Goal: Transaction & Acquisition: Purchase product/service

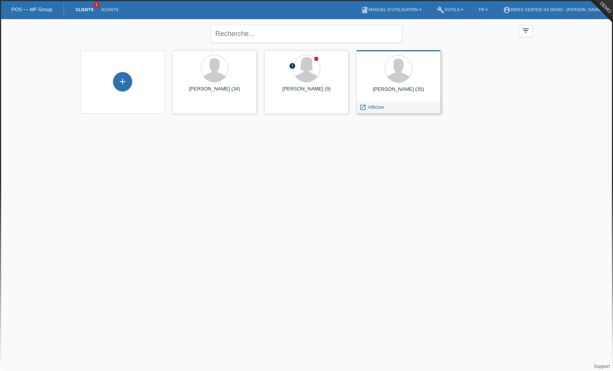
click at [375, 110] on span "Afficher" at bounding box center [376, 107] width 17 height 6
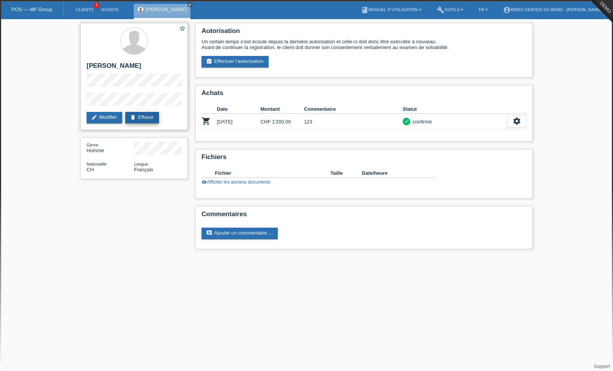
click at [144, 118] on link "delete Effacer" at bounding box center [142, 117] width 34 height 11
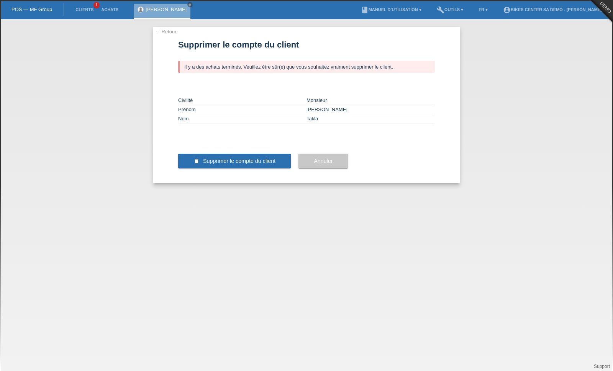
click at [242, 164] on span "Supprimer le compte du client" at bounding box center [239, 161] width 72 height 6
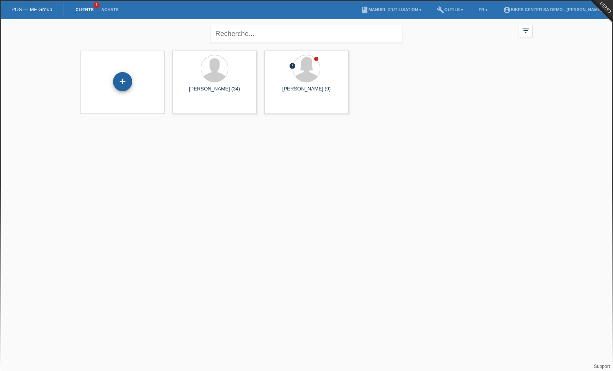
click at [122, 82] on div "+" at bounding box center [122, 81] width 19 height 19
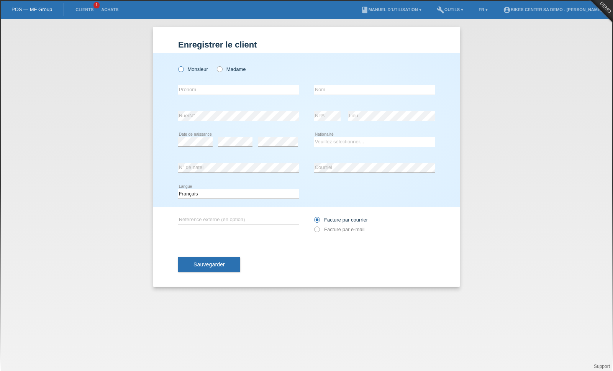
click at [177, 65] on icon at bounding box center [177, 65] width 0 height 0
click at [183, 67] on input "Monsieur" at bounding box center [180, 68] width 5 height 5
radio input "true"
click at [195, 94] on input "text" at bounding box center [238, 90] width 121 height 10
type input "[PERSON_NAME]"
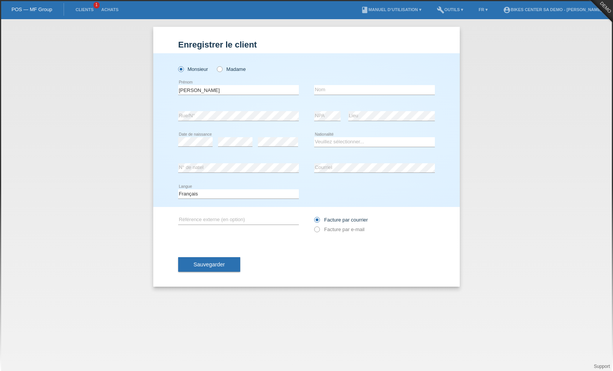
type input "Takla"
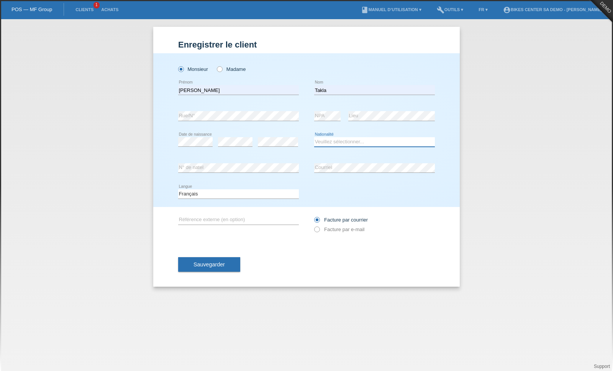
select select "CH"
click at [236, 147] on icon at bounding box center [235, 146] width 34 height 0
click at [206, 267] on span "Sauvegarder" at bounding box center [208, 264] width 31 height 6
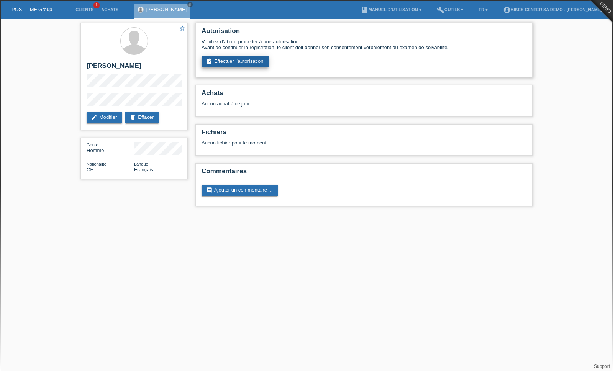
click at [228, 66] on link "assignment_turned_in Effectuer l’autorisation" at bounding box center [234, 61] width 67 height 11
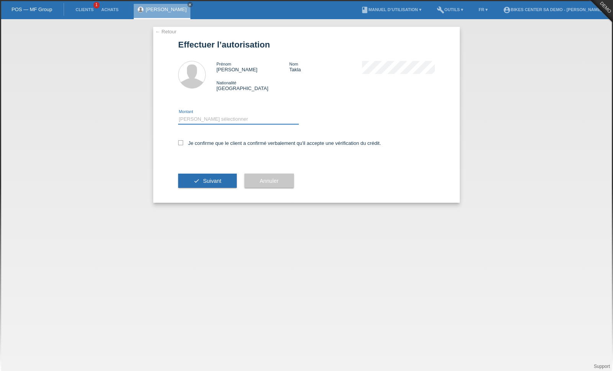
select select "2"
click at [180, 145] on icon at bounding box center [180, 142] width 5 height 5
click at [180, 145] on input "Je confirme que le client a confirmé verbalement qu'il accepte une vérification…" at bounding box center [180, 142] width 5 height 5
checkbox input "true"
click at [211, 184] on span "Suivant" at bounding box center [212, 181] width 18 height 6
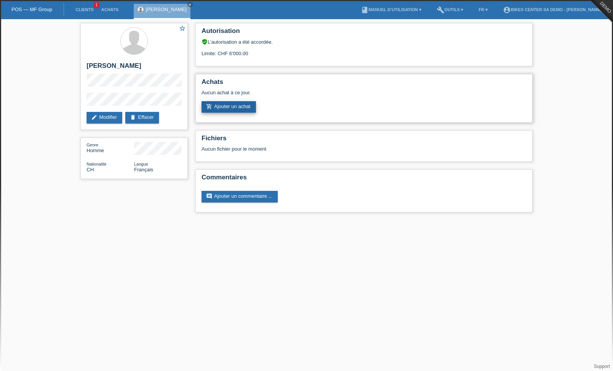
click at [230, 113] on link "add_shopping_cart Ajouter un achat" at bounding box center [228, 106] width 54 height 11
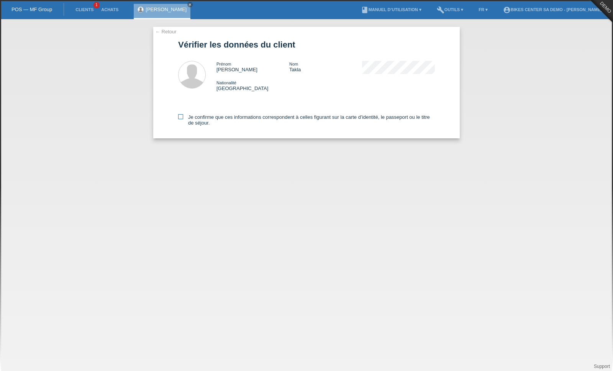
click at [181, 119] on icon at bounding box center [180, 116] width 5 height 5
click at [181, 119] on input "Je confirme que ces informations correspondent à celles figurant sur la carte d…" at bounding box center [180, 116] width 5 height 5
checkbox input "true"
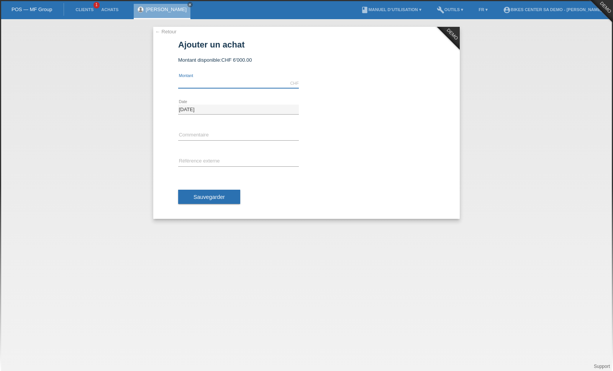
click at [193, 85] on input "text" at bounding box center [238, 84] width 121 height 10
type input "1800.00"
click at [192, 140] on input "text" at bounding box center [238, 136] width 121 height 10
type input "test"
click at [195, 163] on input "text" at bounding box center [238, 162] width 121 height 10
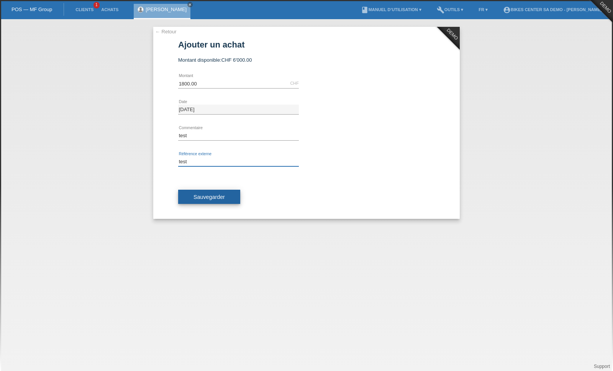
type input "test"
click at [211, 204] on button "Sauvegarder" at bounding box center [209, 197] width 62 height 15
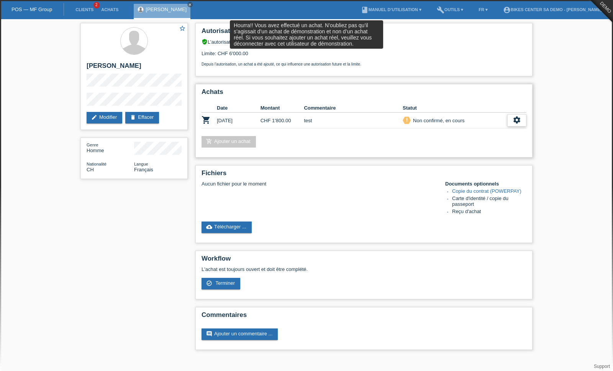
click at [520, 124] on icon "settings" at bounding box center [517, 120] width 8 height 8
click at [457, 164] on span "Terminer" at bounding box center [462, 160] width 22 height 9
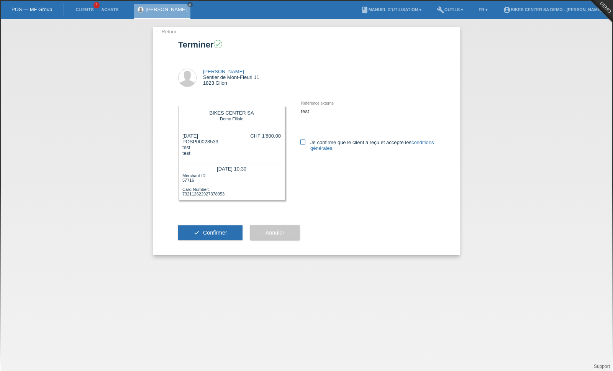
click at [306, 142] on label "Je confirme que le client a reçu et accepté les conditions générales ." at bounding box center [367, 144] width 134 height 11
click at [305, 142] on input "Je confirme que le client a reçu et accepté les conditions générales ." at bounding box center [302, 141] width 5 height 5
checkbox input "true"
click at [212, 236] on span "Confirmer" at bounding box center [215, 232] width 24 height 6
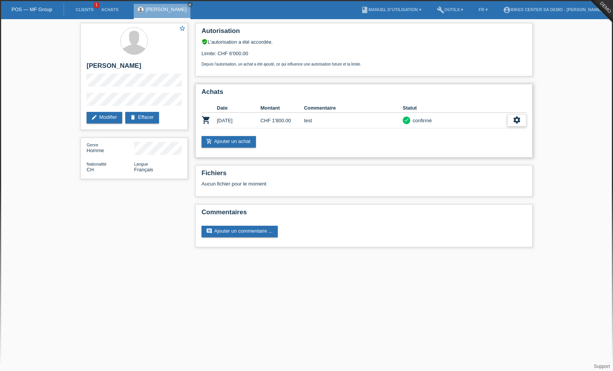
click at [522, 125] on div "settings" at bounding box center [516, 120] width 19 height 12
click at [559, 134] on div "star_border Ali Takla edit Modifier delete Effacer Genre Homme Nationalité CH L…" at bounding box center [306, 137] width 613 height 236
click at [562, 134] on div "star_border Ali Takla edit Modifier delete Effacer Genre Homme Nationalité CH L…" at bounding box center [306, 137] width 613 height 236
click at [512, 128] on html "POS — MF Group Clients 1 Achats Ali Takla close menu" at bounding box center [306, 127] width 613 height 255
click at [513, 124] on icon "settings" at bounding box center [517, 120] width 8 height 8
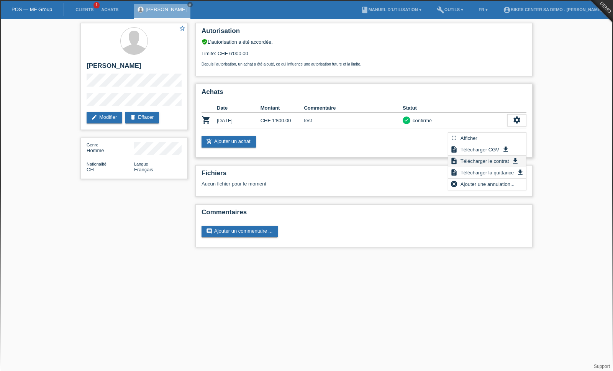
click at [477, 162] on span "Télécharger le contrat" at bounding box center [484, 160] width 51 height 9
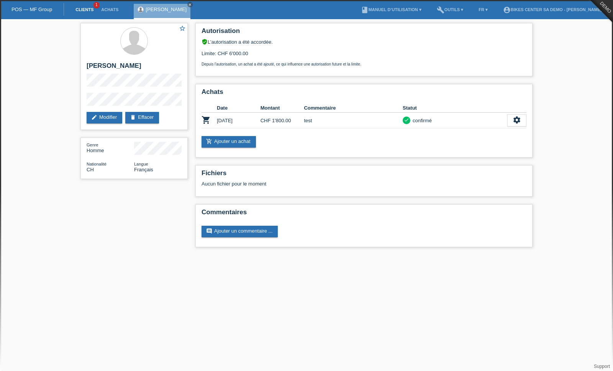
click at [85, 12] on link "Clients" at bounding box center [85, 9] width 26 height 5
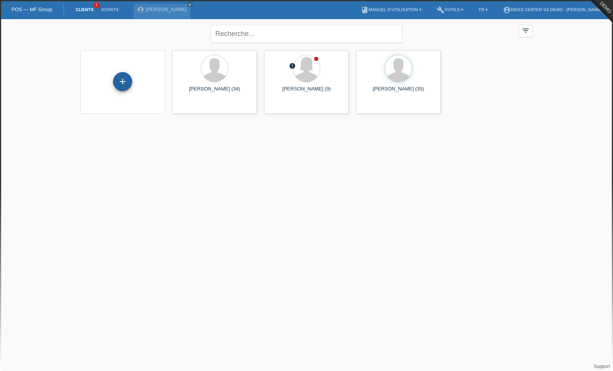
click at [121, 83] on div "+" at bounding box center [122, 81] width 18 height 13
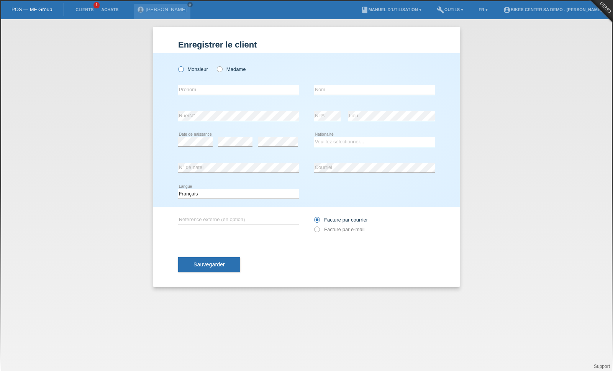
click at [177, 65] on icon at bounding box center [177, 65] width 0 height 0
click at [183, 70] on input "Monsieur" at bounding box center [180, 68] width 5 height 5
radio input "true"
click at [197, 95] on input "text" at bounding box center [238, 90] width 121 height 10
type input "Ali"
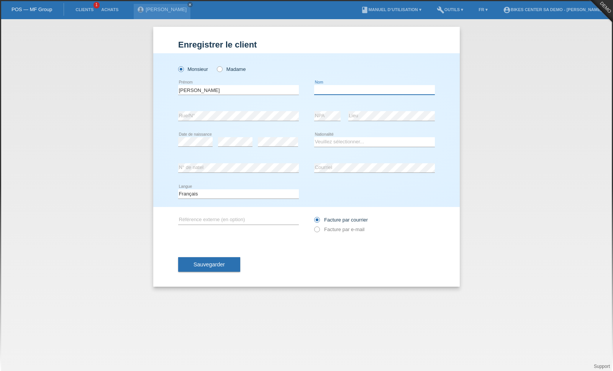
type input "Takla"
select select "CH"
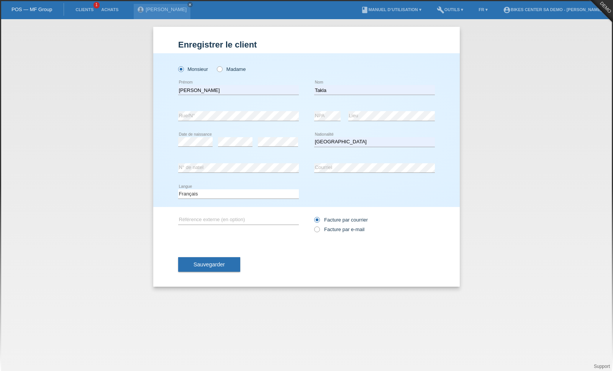
click at [238, 149] on div "error" at bounding box center [235, 142] width 34 height 26
click at [209, 241] on div "error Référence externe (en option) Facture par courrier" at bounding box center [306, 224] width 257 height 35
click at [210, 266] on span "Sauvegarder" at bounding box center [208, 264] width 31 height 6
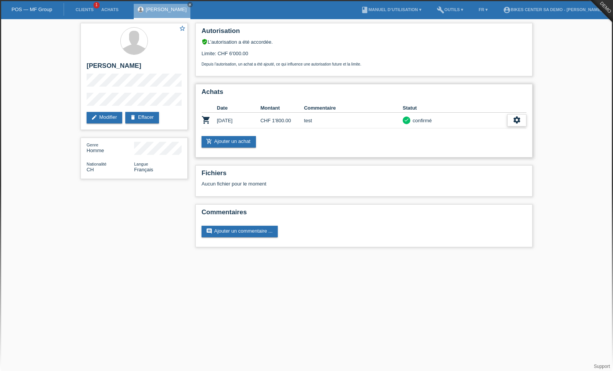
click at [513, 124] on icon "settings" at bounding box center [517, 120] width 8 height 8
click at [475, 185] on span "Ajouter une annulation..." at bounding box center [487, 183] width 56 height 9
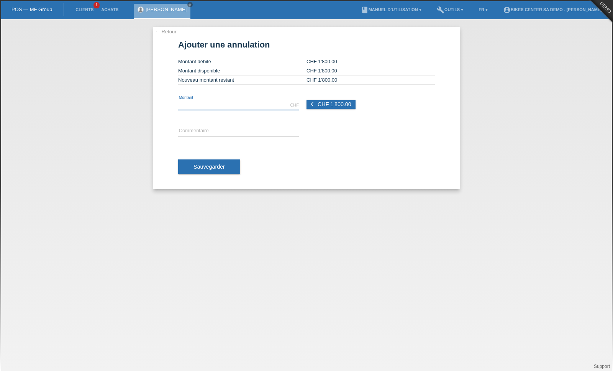
click at [220, 105] on input "text" at bounding box center [238, 105] width 121 height 10
type input "1800.00"
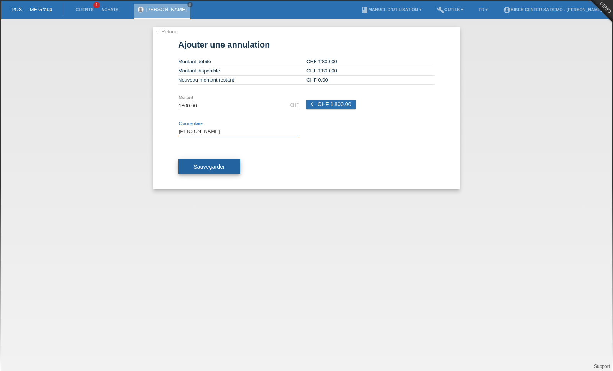
type input "[PERSON_NAME]"
click at [201, 174] on button "Sauvegarder" at bounding box center [209, 166] width 62 height 15
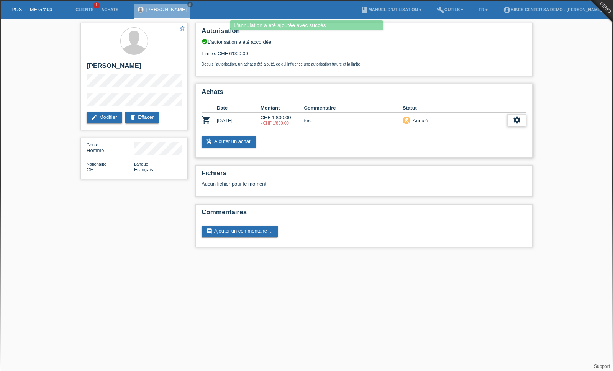
click at [513, 124] on icon "settings" at bounding box center [517, 120] width 8 height 8
click at [545, 132] on div "star_border [PERSON_NAME] edit Modifier delete Effacer Genre Homme Nationalité …" at bounding box center [306, 137] width 613 height 236
click at [143, 120] on link "delete Effacer" at bounding box center [142, 117] width 34 height 11
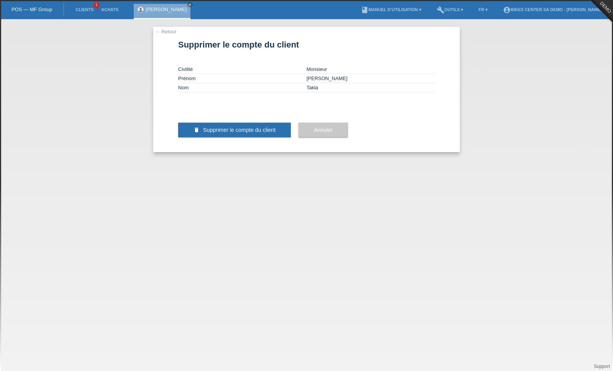
click at [233, 137] on button "delete Supprimer le compte du client" at bounding box center [234, 130] width 113 height 15
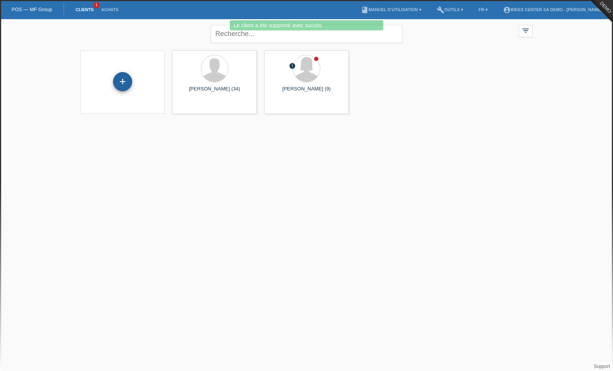
click at [127, 84] on div "+" at bounding box center [122, 81] width 19 height 19
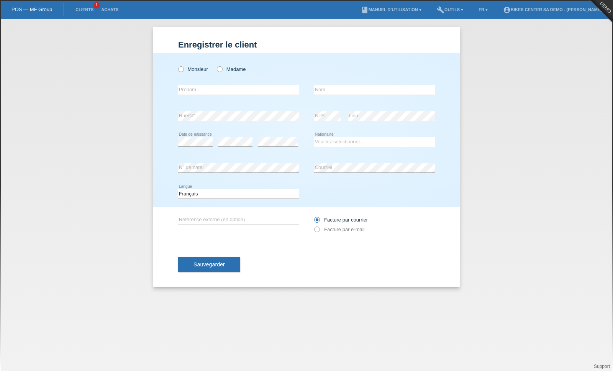
click at [175, 67] on div "Monsieur Madame error Prénom" at bounding box center [306, 130] width 306 height 154
click at [177, 65] on icon at bounding box center [177, 65] width 0 height 0
click at [182, 71] on input "Monsieur" at bounding box center [180, 68] width 5 height 5
radio input "true"
click at [200, 90] on input "text" at bounding box center [238, 90] width 121 height 10
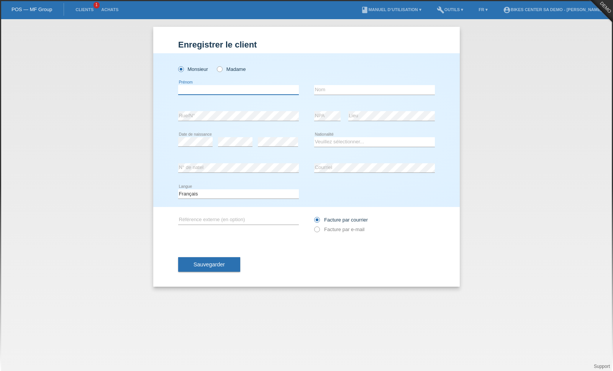
type input "[PERSON_NAME]"
type input "Takla"
select select "CH"
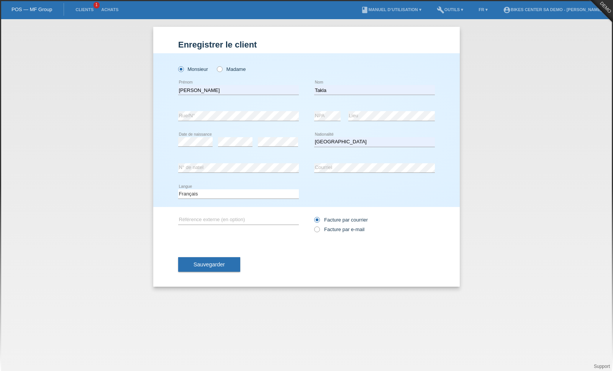
click at [245, 148] on div "error" at bounding box center [235, 142] width 34 height 26
click at [210, 267] on span "Sauvegarder" at bounding box center [208, 264] width 31 height 6
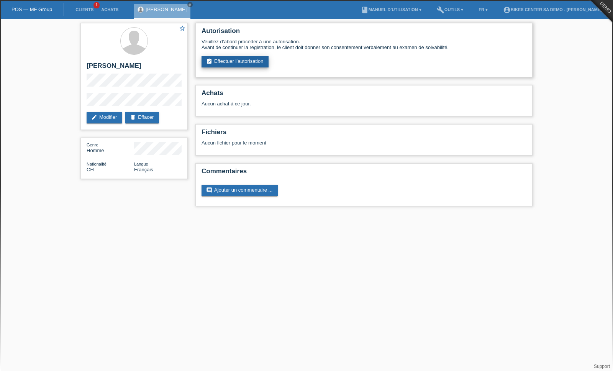
click at [219, 65] on link "assignment_turned_in Effectuer l’autorisation" at bounding box center [234, 61] width 67 height 11
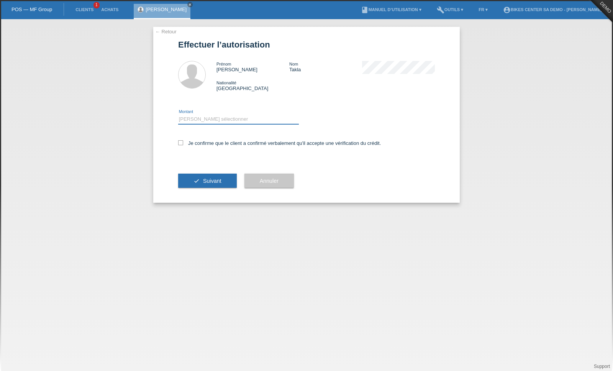
select select "3"
click at [180, 144] on icon at bounding box center [180, 142] width 5 height 5
click at [180, 144] on input "Je confirme que le client a confirmé verbalement qu'il accepte une vérification…" at bounding box center [180, 142] width 5 height 5
checkbox input "true"
click at [206, 184] on span "Suivant" at bounding box center [212, 181] width 18 height 6
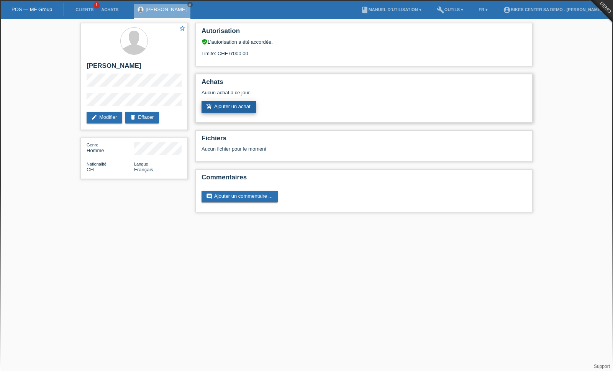
click at [237, 112] on link "add_shopping_cart Ajouter un achat" at bounding box center [228, 106] width 54 height 11
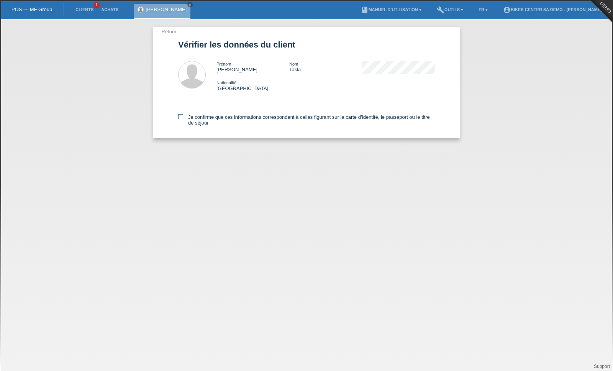
click at [183, 121] on label "Je confirme que ces informations correspondent à celles figurant sur la carte d…" at bounding box center [306, 119] width 257 height 11
click at [183, 119] on input "Je confirme que ces informations correspondent à celles figurant sur la carte d…" at bounding box center [180, 116] width 5 height 5
checkbox input "true"
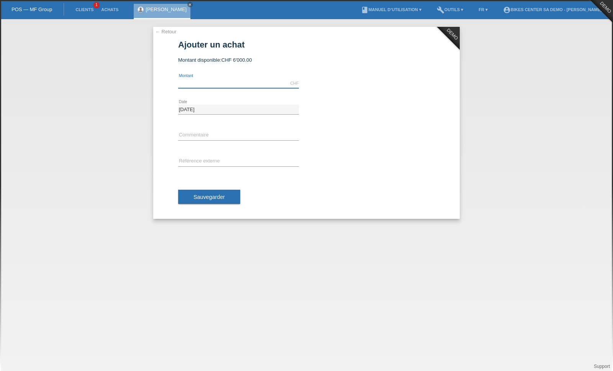
click at [201, 82] on input "text" at bounding box center [238, 84] width 121 height 10
type input "3000.00"
click at [204, 138] on input "text" at bounding box center [238, 136] width 121 height 10
type input "test"
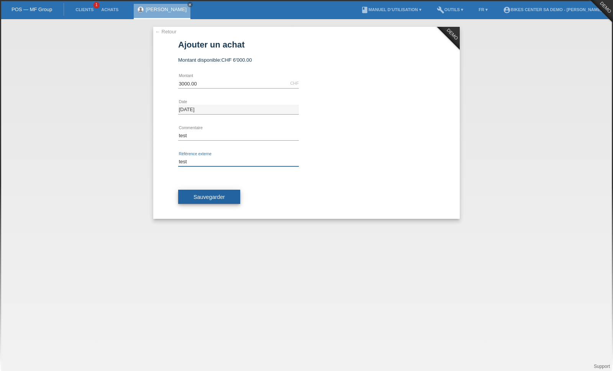
type input "test"
click at [211, 200] on span "Sauvegarder" at bounding box center [208, 197] width 31 height 6
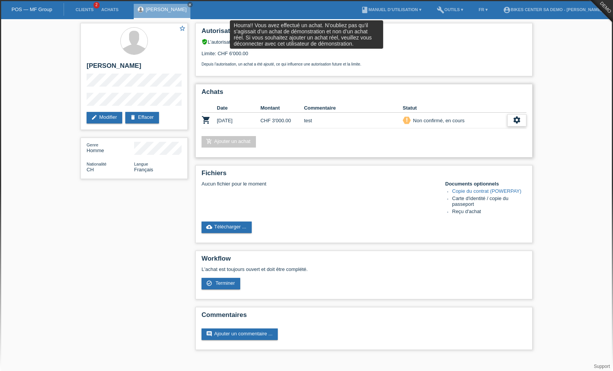
click at [516, 124] on icon "settings" at bounding box center [517, 120] width 8 height 8
click at [467, 165] on span "Terminer" at bounding box center [462, 160] width 22 height 9
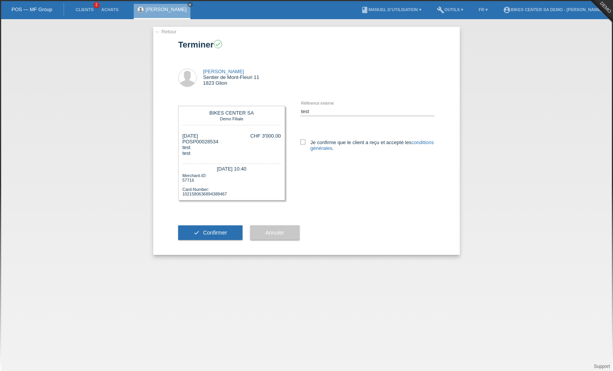
click at [271, 236] on span "Annuler" at bounding box center [274, 232] width 19 height 6
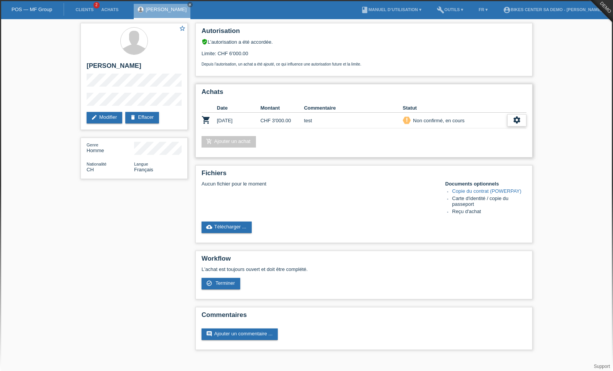
click at [519, 124] on icon "settings" at bounding box center [517, 120] width 8 height 8
click at [468, 162] on span "Terminer" at bounding box center [462, 160] width 22 height 9
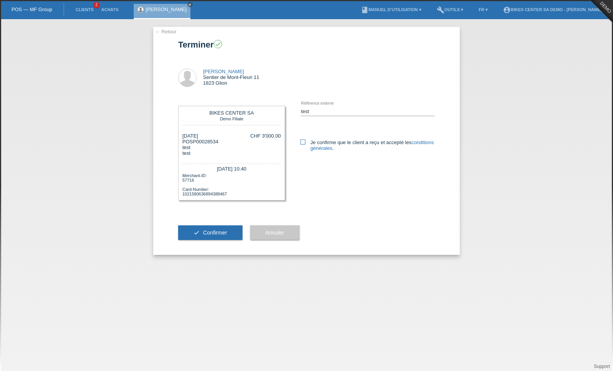
click at [306, 142] on label "Je confirme que le client a reçu et accepté les conditions générales ." at bounding box center [367, 144] width 134 height 11
click at [305, 142] on input "Je confirme que le client a reçu et accepté les conditions générales ." at bounding box center [302, 141] width 5 height 5
checkbox input "true"
click at [209, 236] on span "Confirmer" at bounding box center [215, 232] width 24 height 6
